Goal: Information Seeking & Learning: Learn about a topic

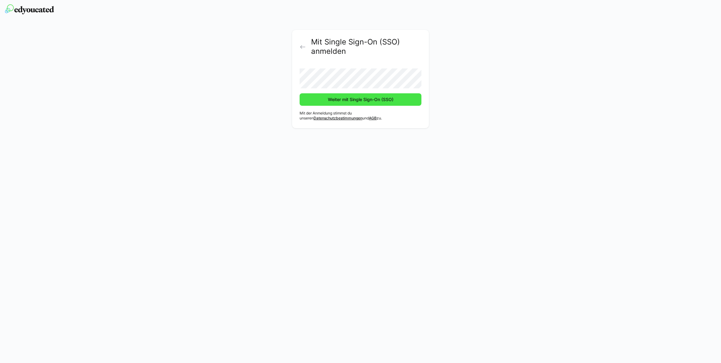
click at [363, 101] on span "Weiter mit Single Sign-On (SSO)" at bounding box center [360, 99] width 67 height 6
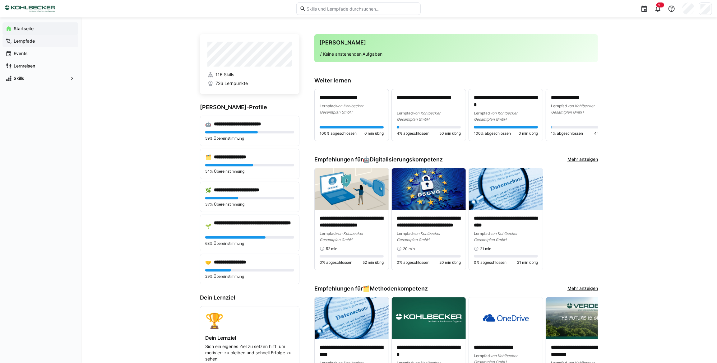
click at [0, 0] on app-navigation-label "Lernpfade" at bounding box center [0, 0] width 0 height 0
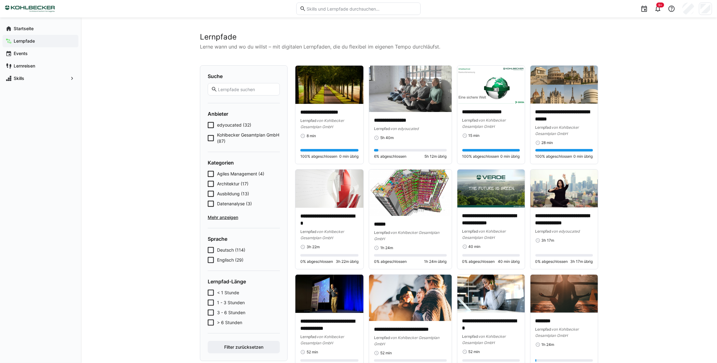
click at [228, 193] on span "Ausbildung (13)" at bounding box center [233, 194] width 32 height 6
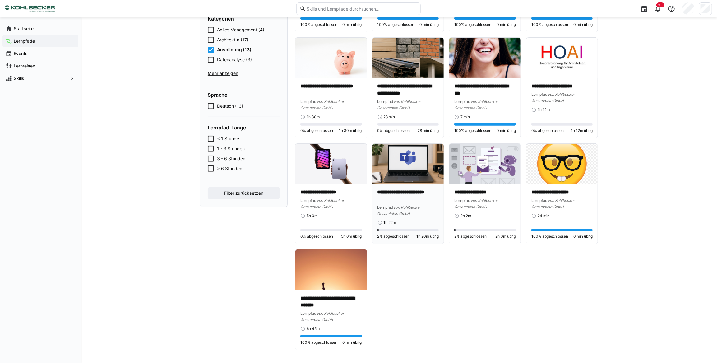
scroll to position [136, 0]
